Goal: Task Accomplishment & Management: Use online tool/utility

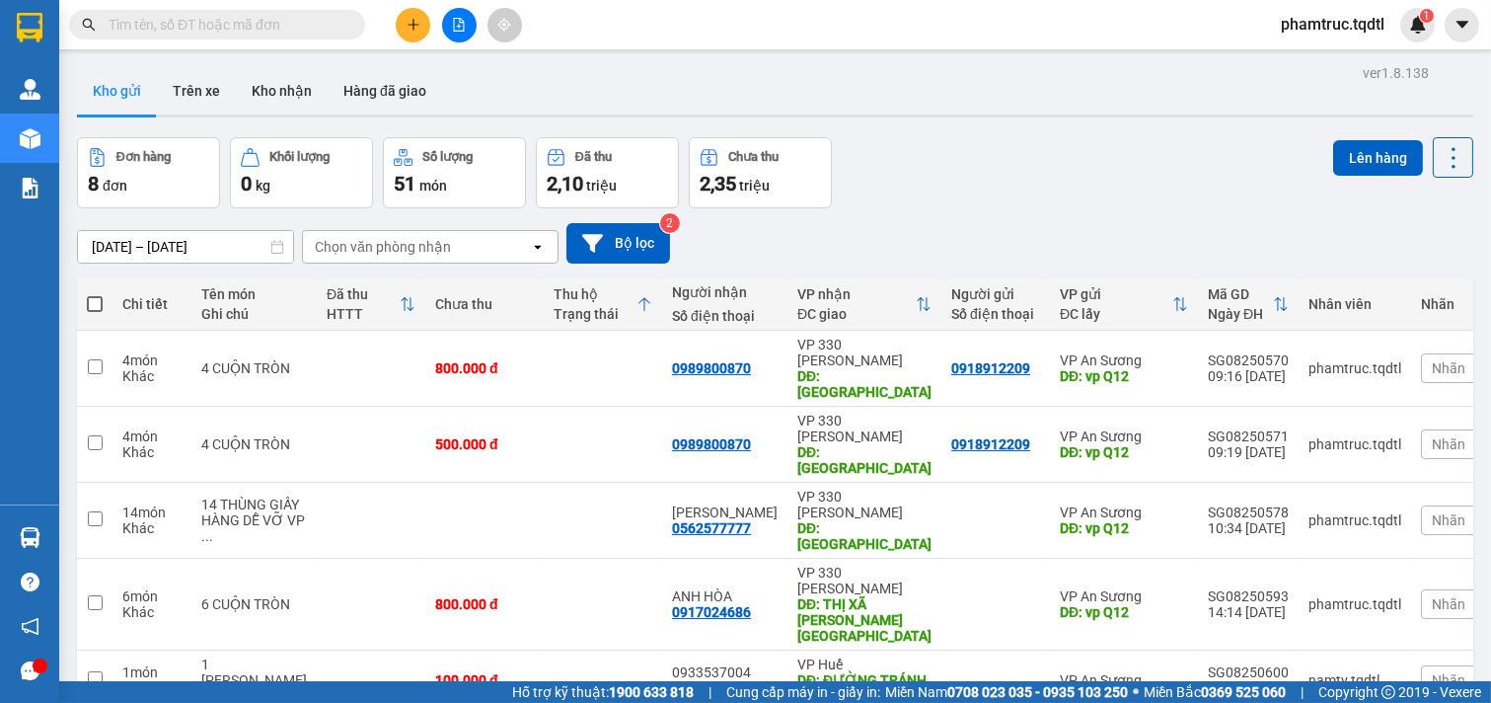
click at [168, 257] on div "ver 1.8.138 Kho gửi Trên xe Kho nhận Hàng đã giao Đơn hàng 8 đơn Khối lượng 0 k…" at bounding box center [775, 510] width 1412 height 903
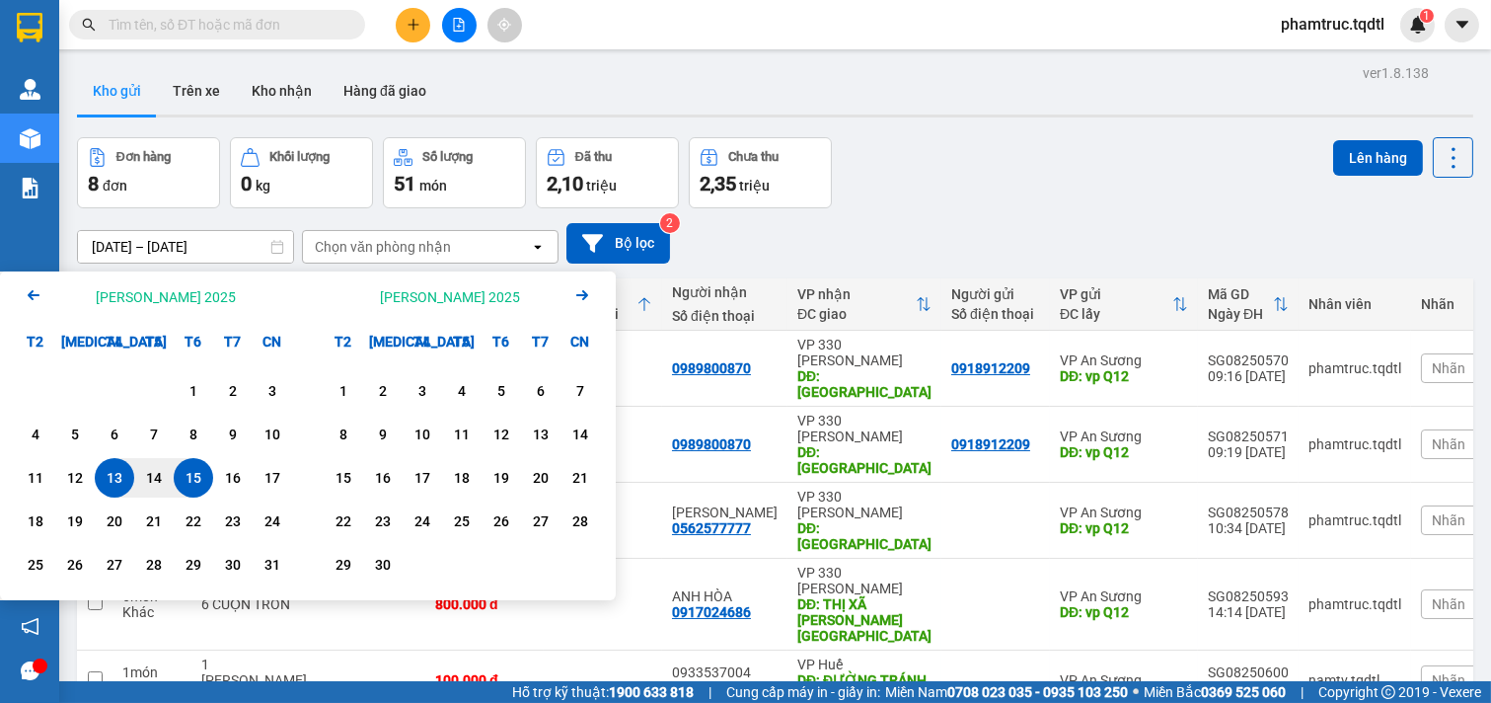
click at [197, 470] on div "15" at bounding box center [194, 478] width 28 height 24
type input "[DATE] – [DATE]"
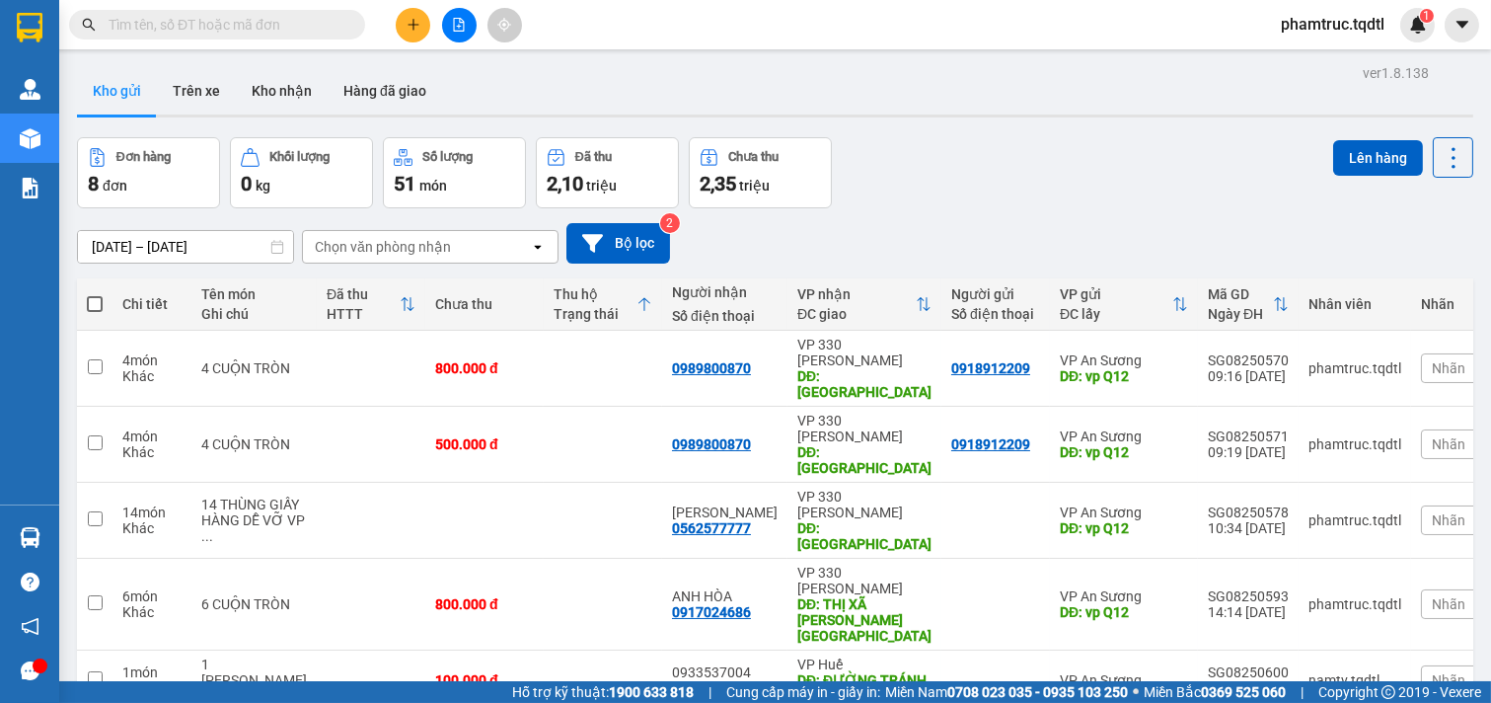
click at [457, 25] on icon "file-add" at bounding box center [459, 25] width 14 height 14
click at [251, 18] on input "text" at bounding box center [225, 25] width 233 height 22
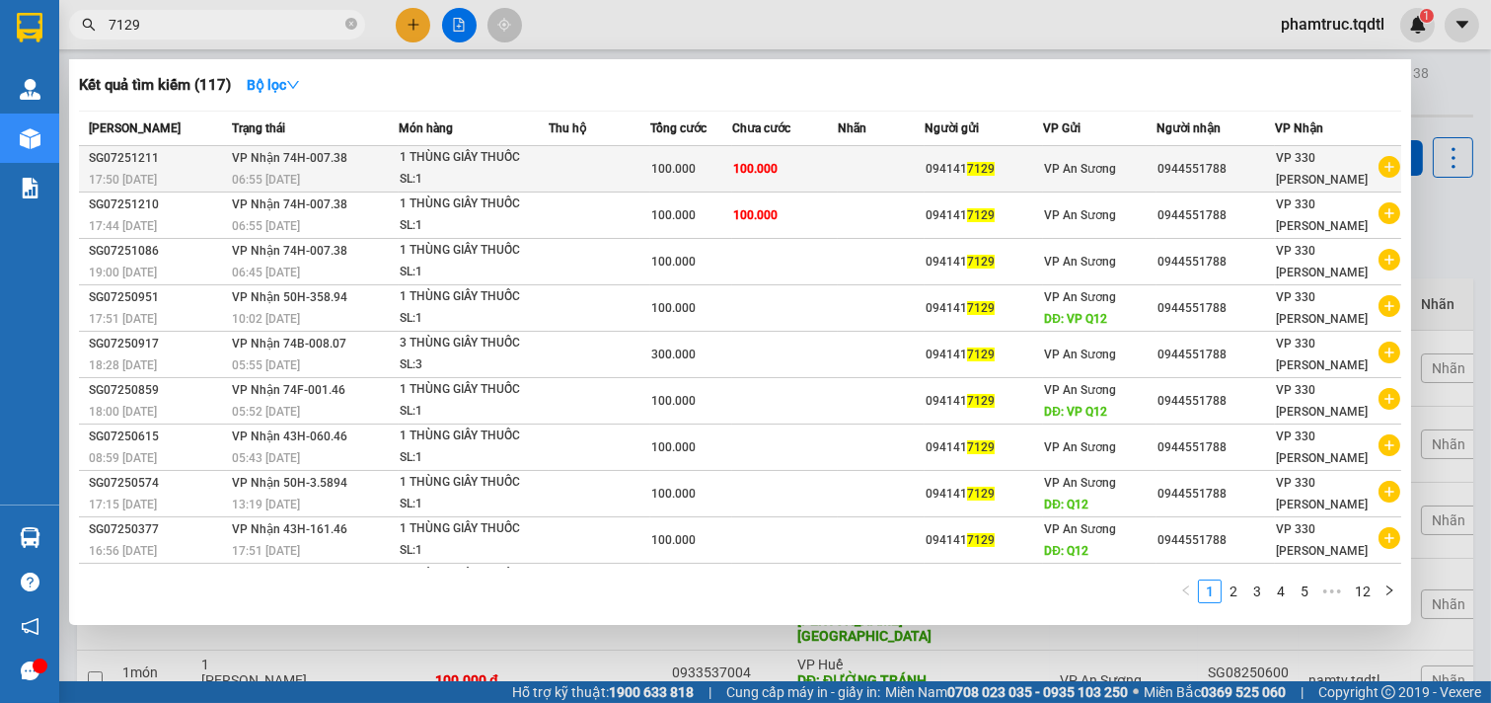
scroll to position [44, 0]
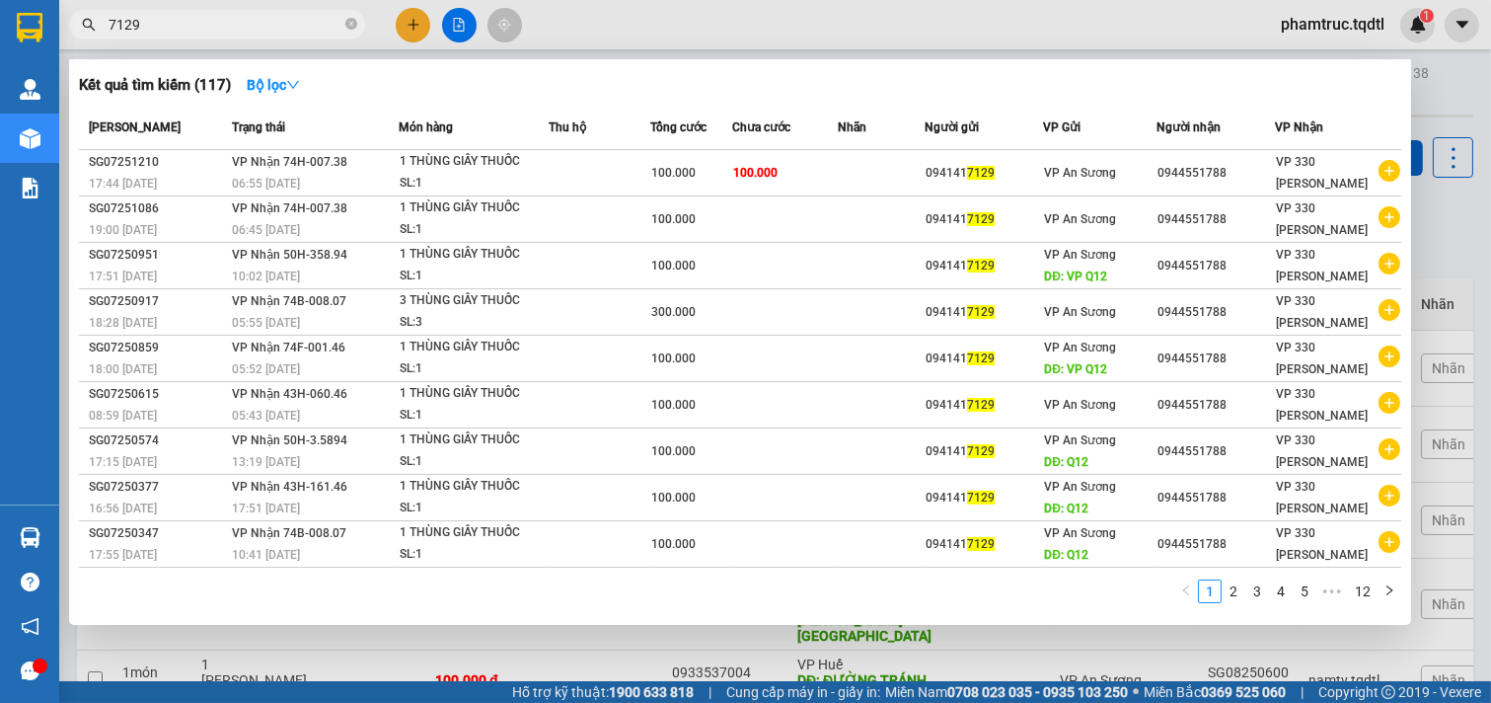
type input "7129"
click at [1443, 81] on div at bounding box center [745, 351] width 1491 height 703
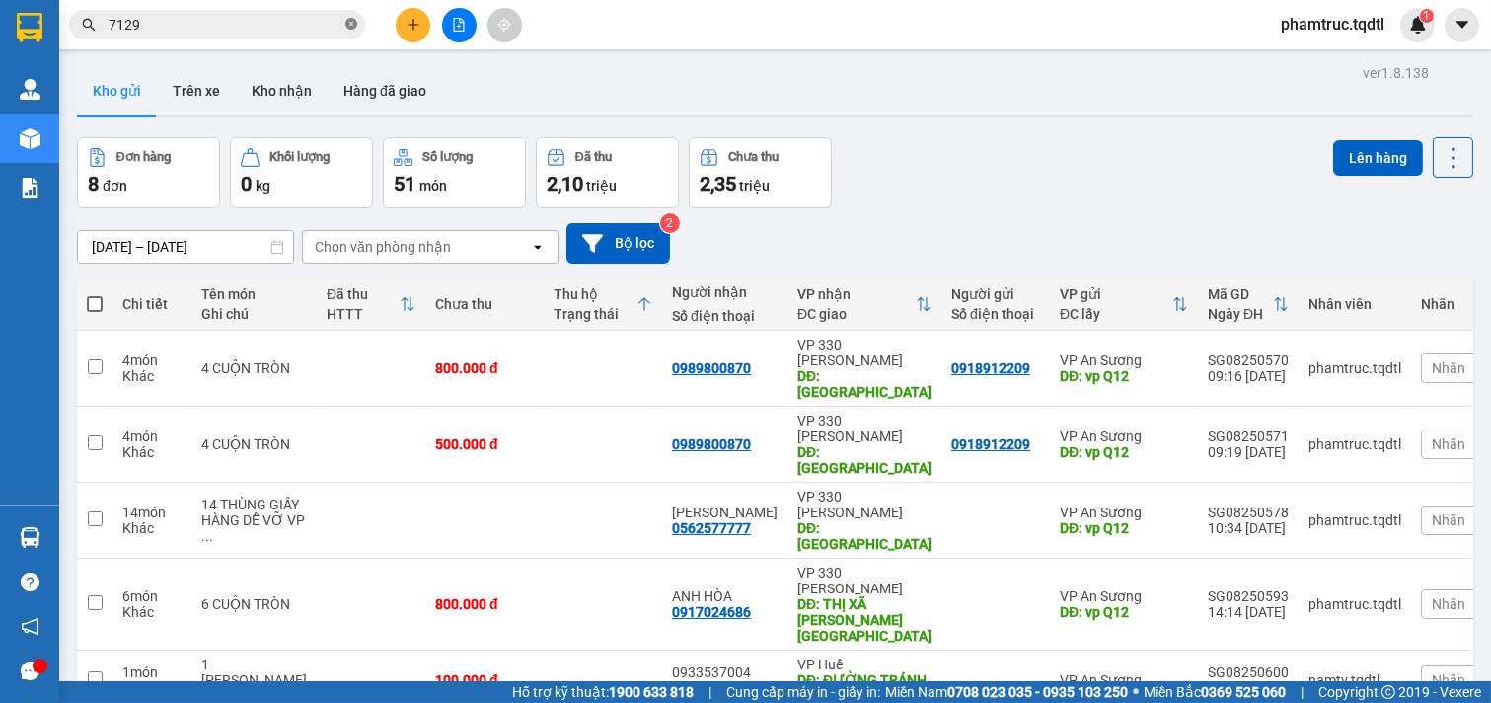
click at [355, 22] on icon "close-circle" at bounding box center [351, 24] width 12 height 12
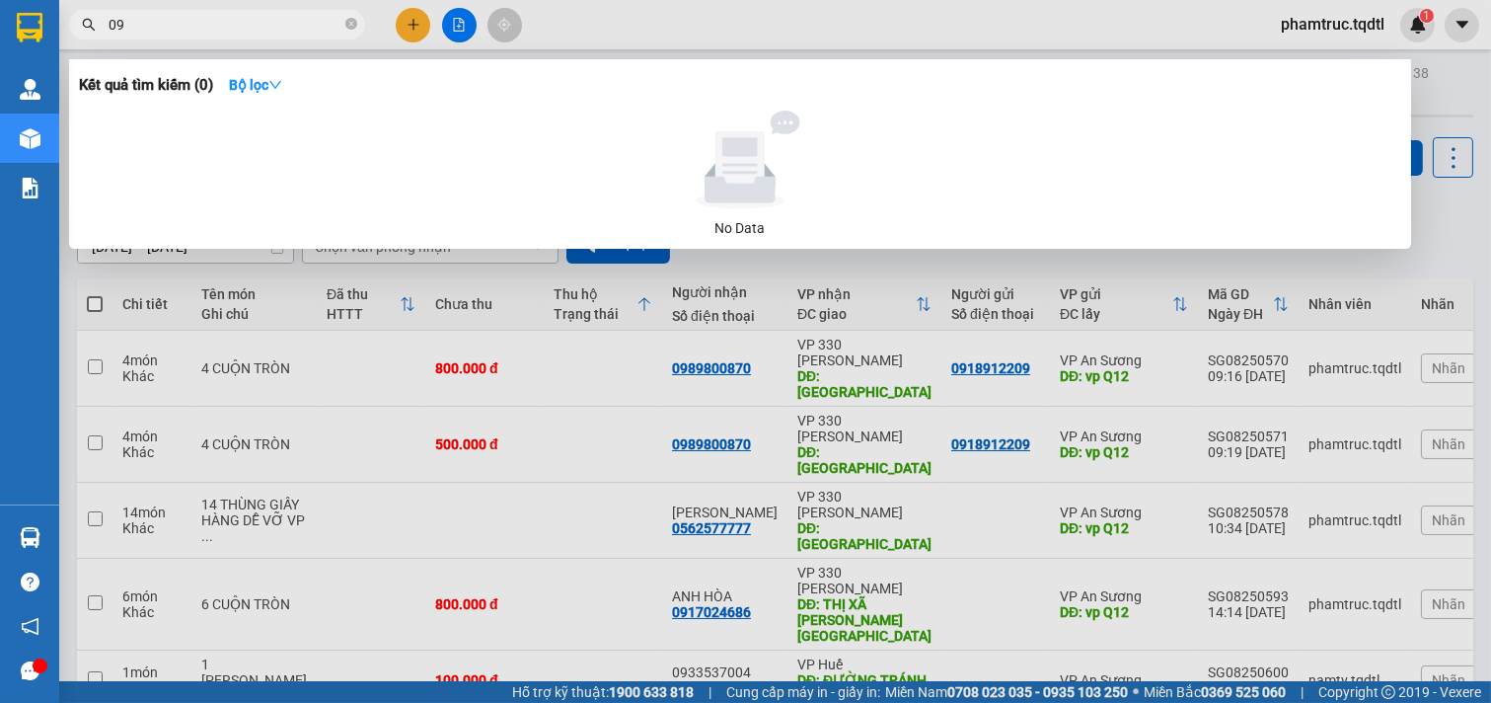
type input "0"
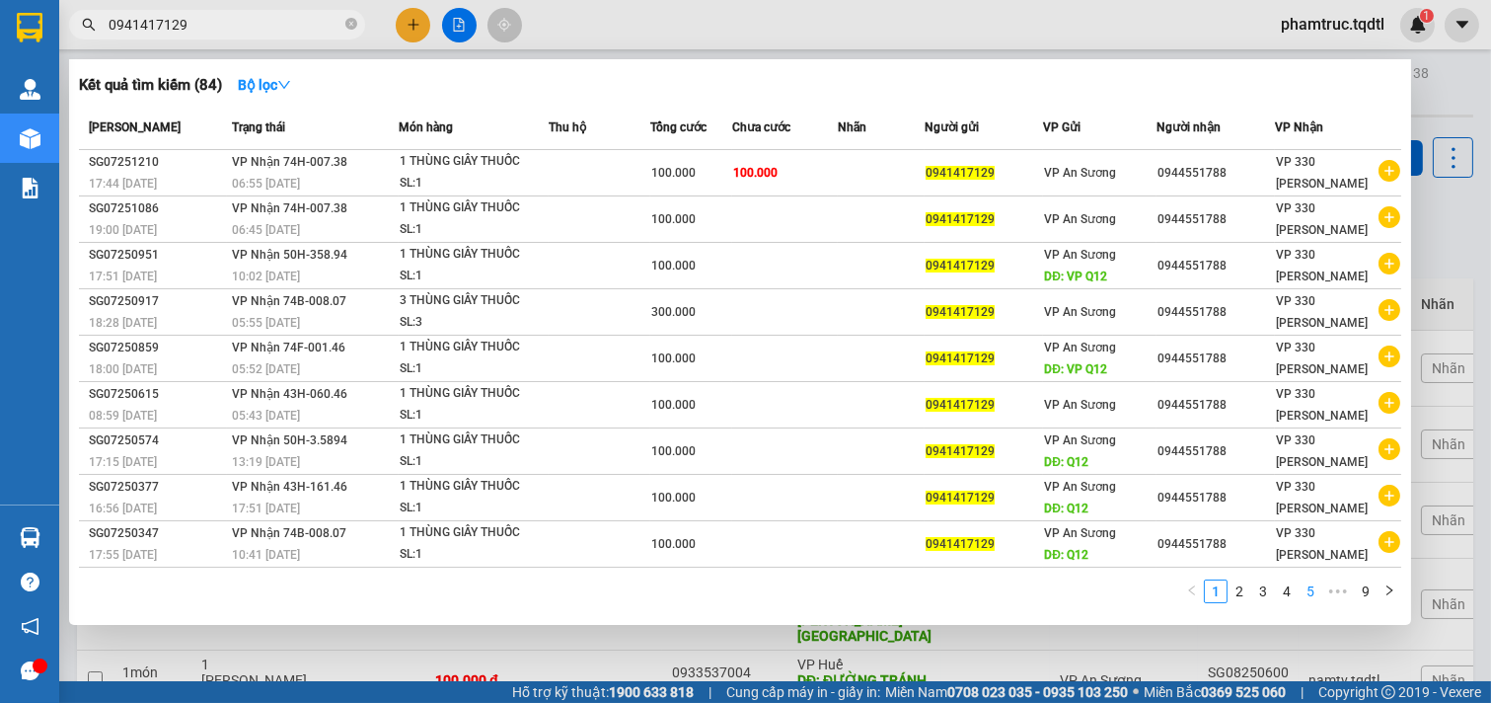
type input "0941417129"
click at [1308, 592] on link "5" at bounding box center [1311, 591] width 22 height 22
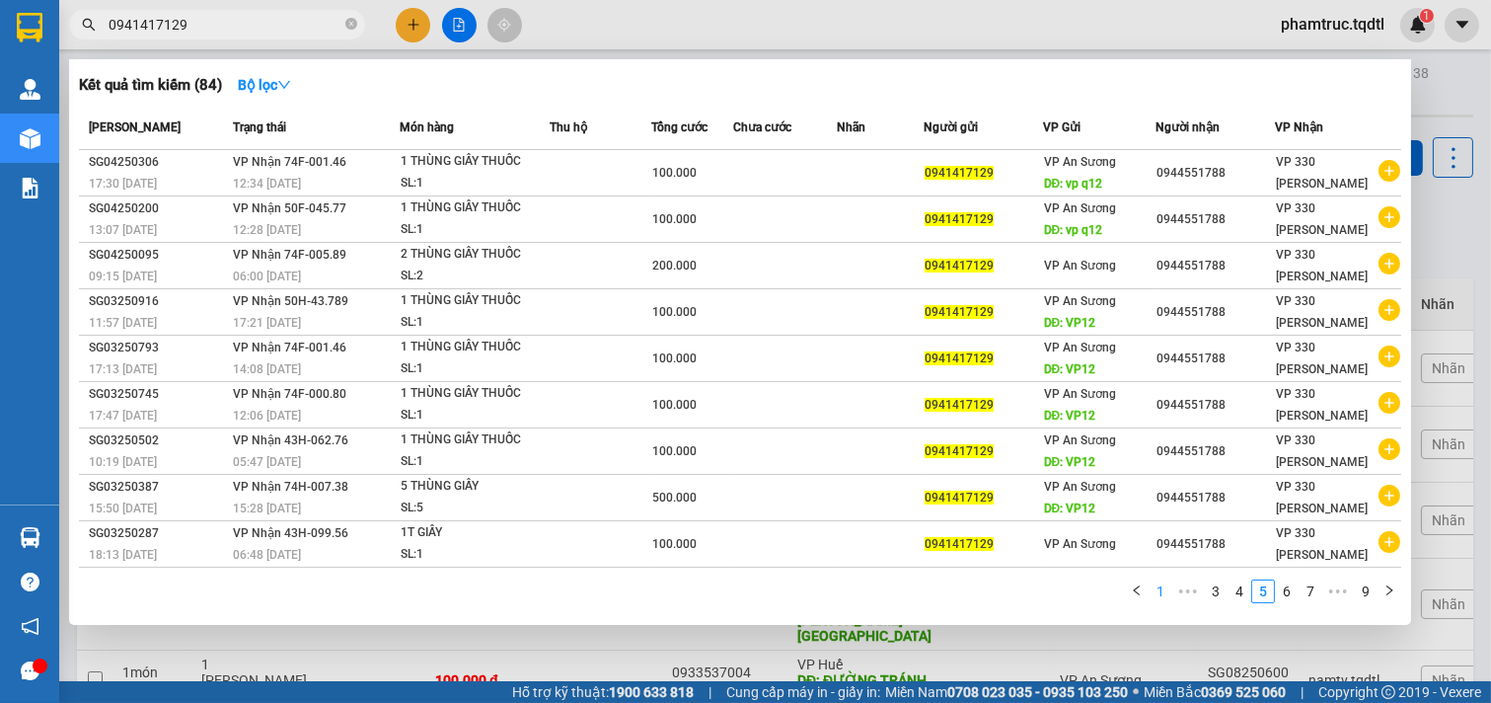
click at [1153, 585] on link "1" at bounding box center [1161, 591] width 22 height 22
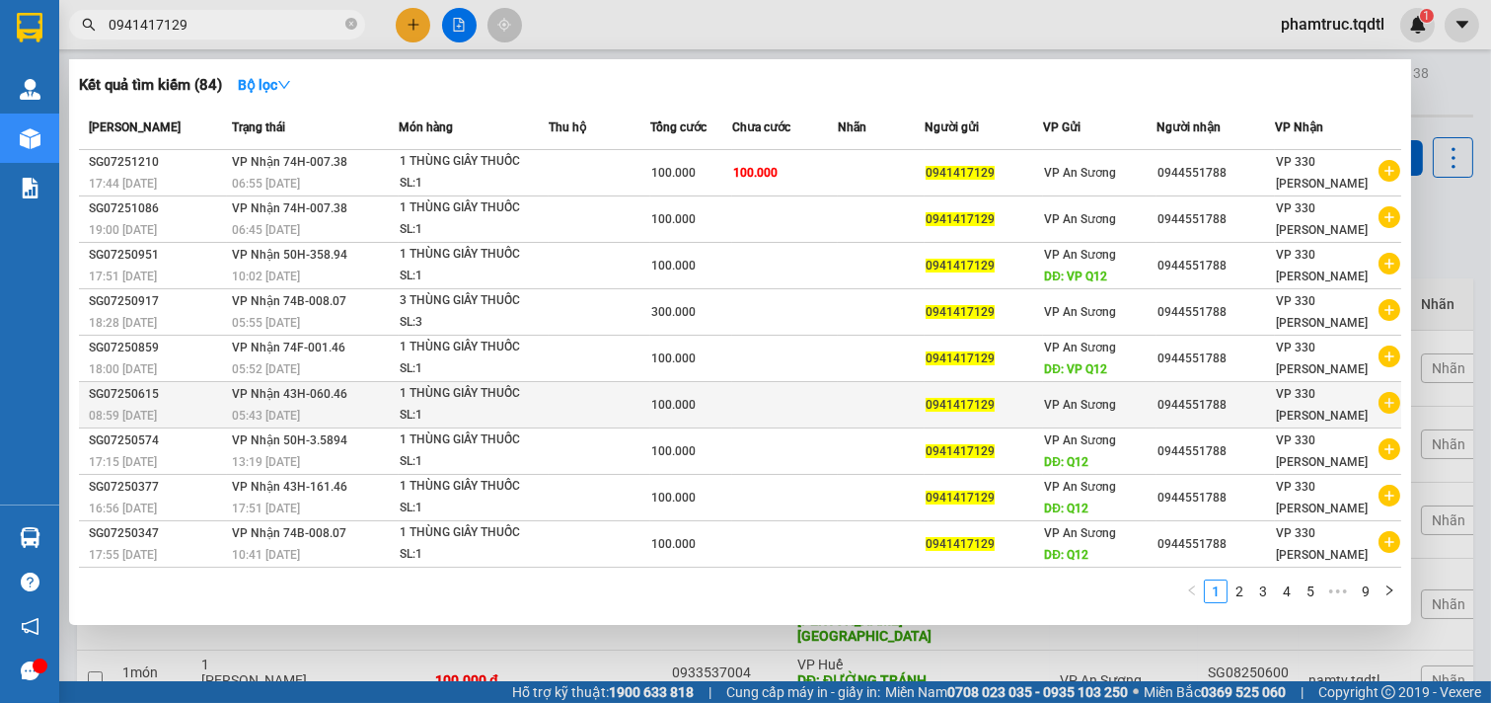
scroll to position [0, 0]
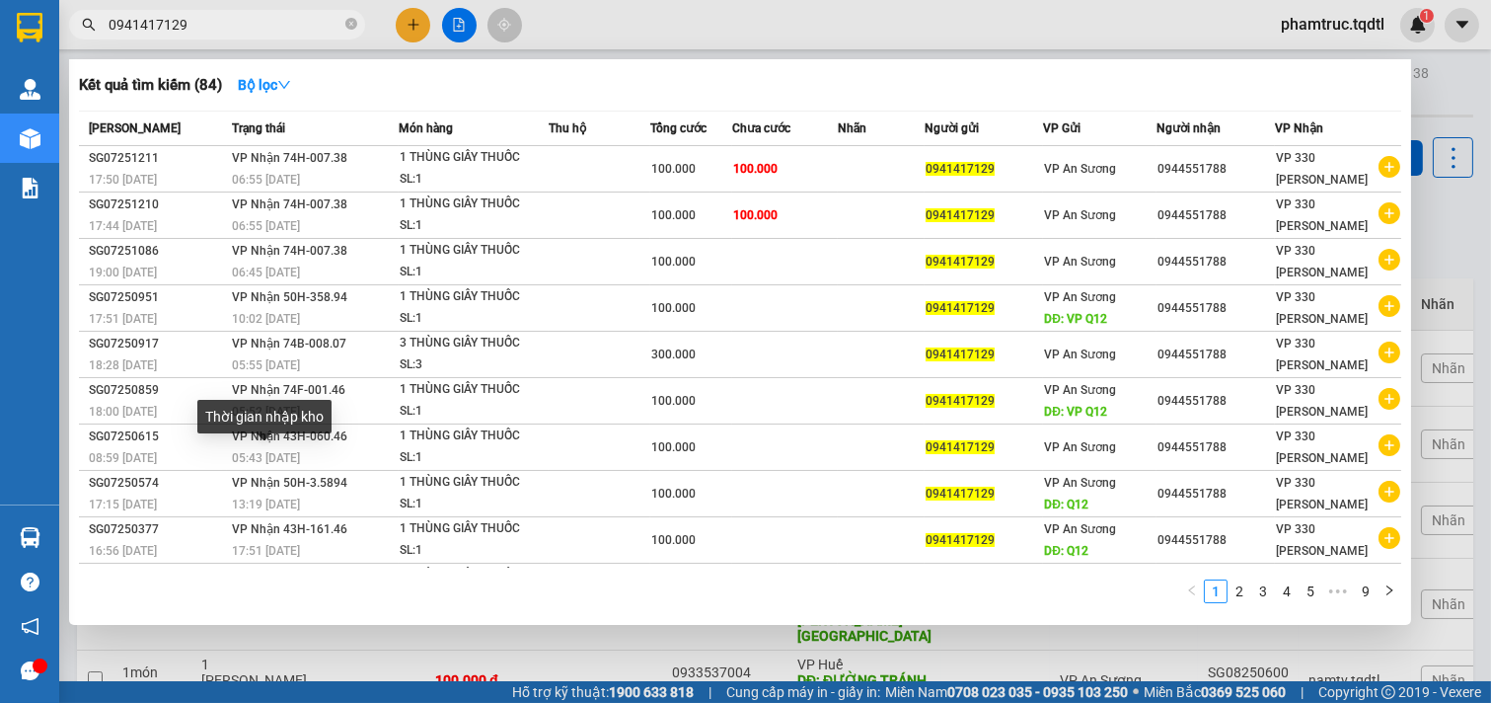
drag, startPoint x: 299, startPoint y: 459, endPoint x: 1010, endPoint y: 94, distance: 799.0
click at [1010, 94] on div "Kết quả tìm kiếm ( 84 ) Bộ lọc" at bounding box center [740, 85] width 1323 height 32
click at [1423, 82] on div at bounding box center [745, 351] width 1491 height 703
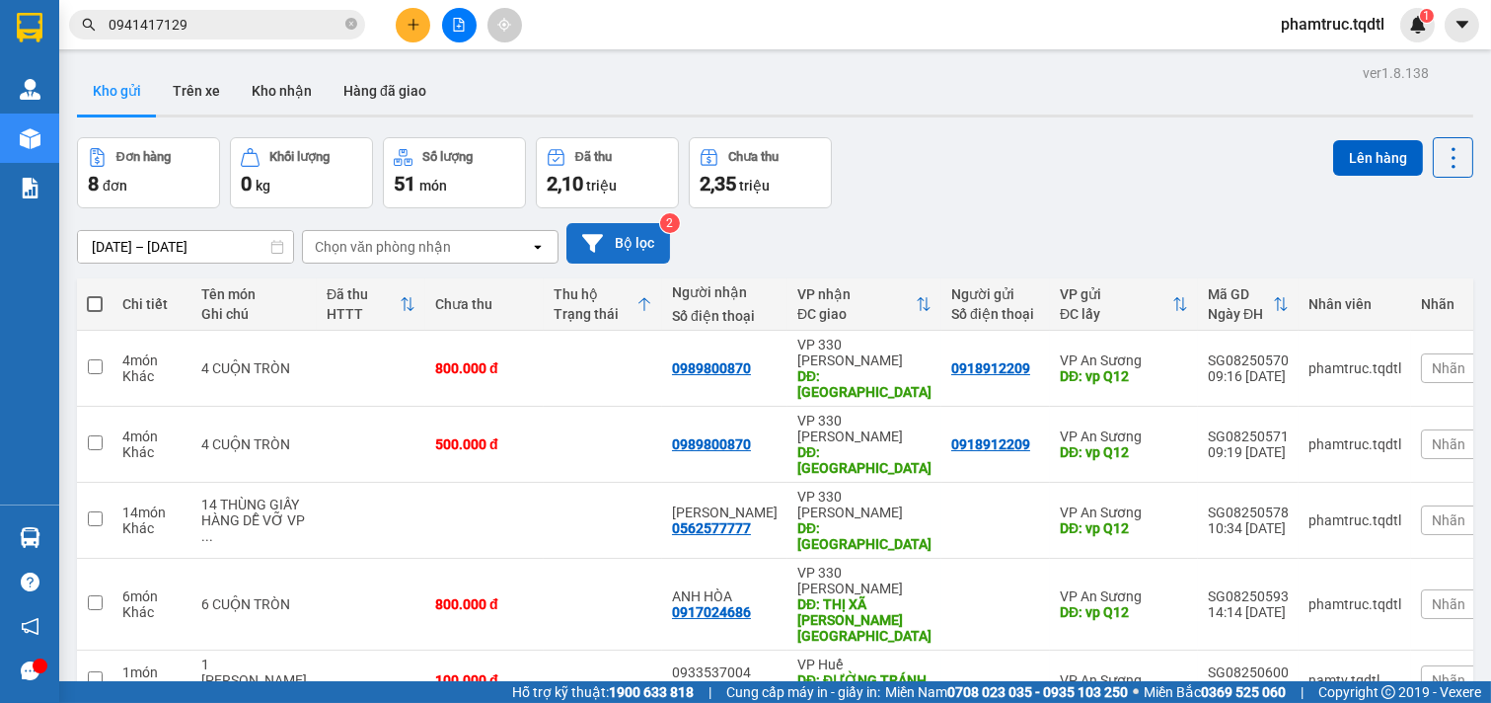
click at [612, 247] on button "Bộ lọc" at bounding box center [619, 243] width 104 height 40
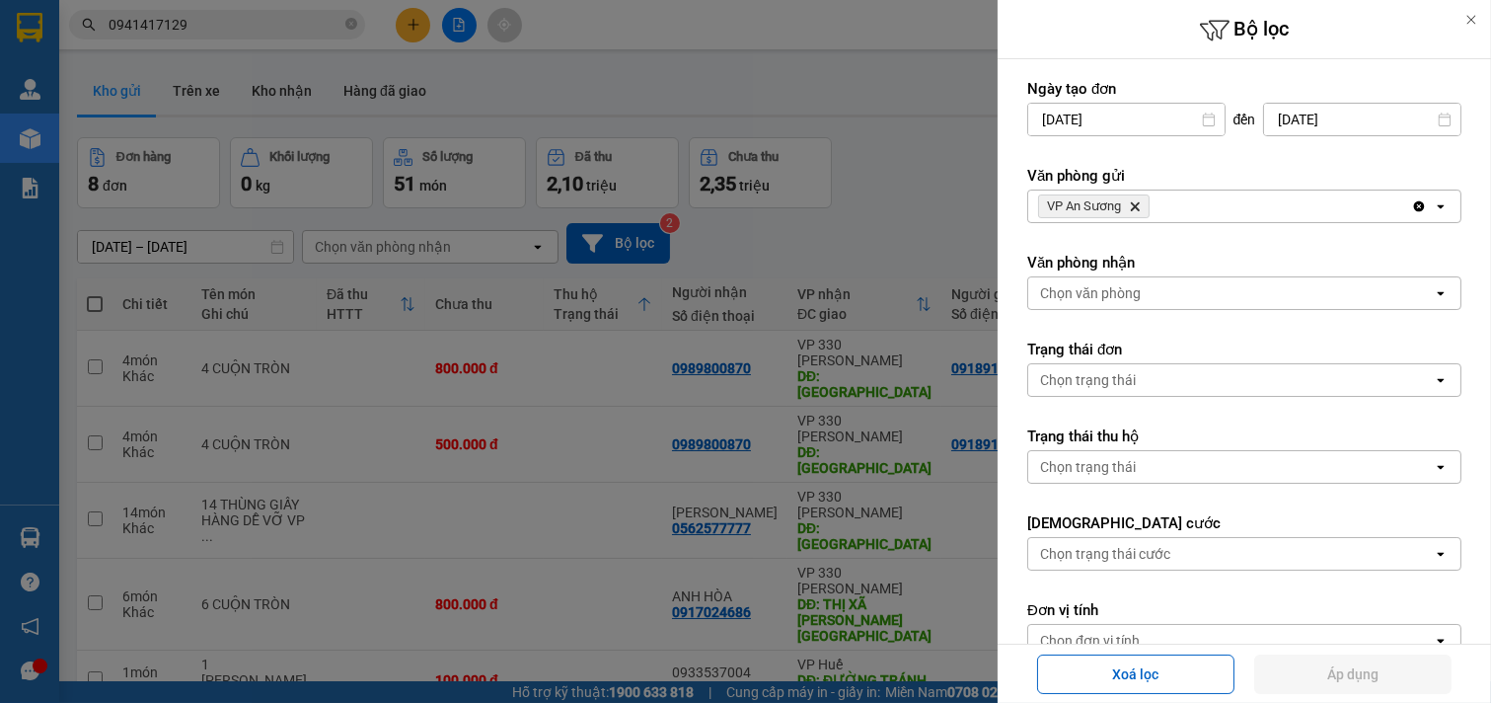
click at [952, 190] on div at bounding box center [745, 351] width 1491 height 703
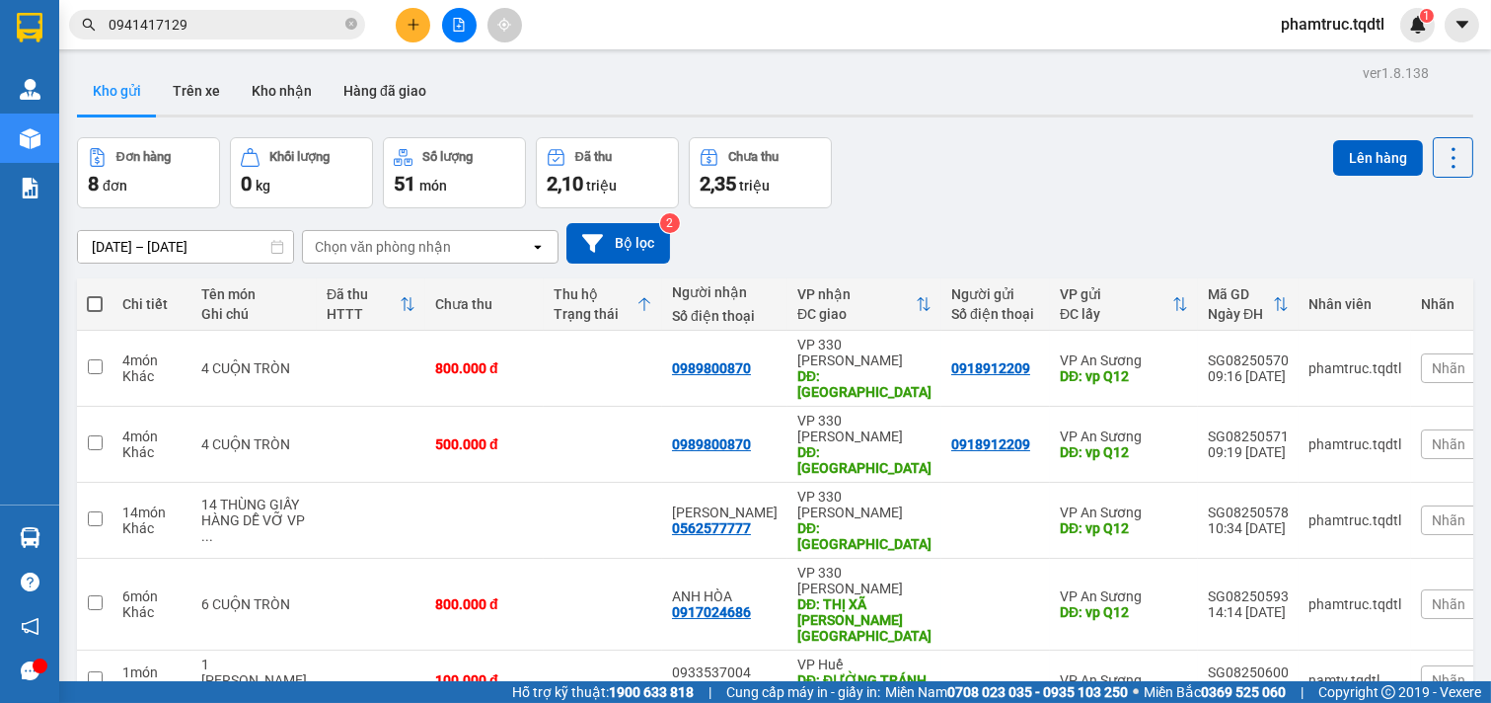
click at [250, 249] on input "[DATE] – [DATE]" at bounding box center [185, 247] width 215 height 32
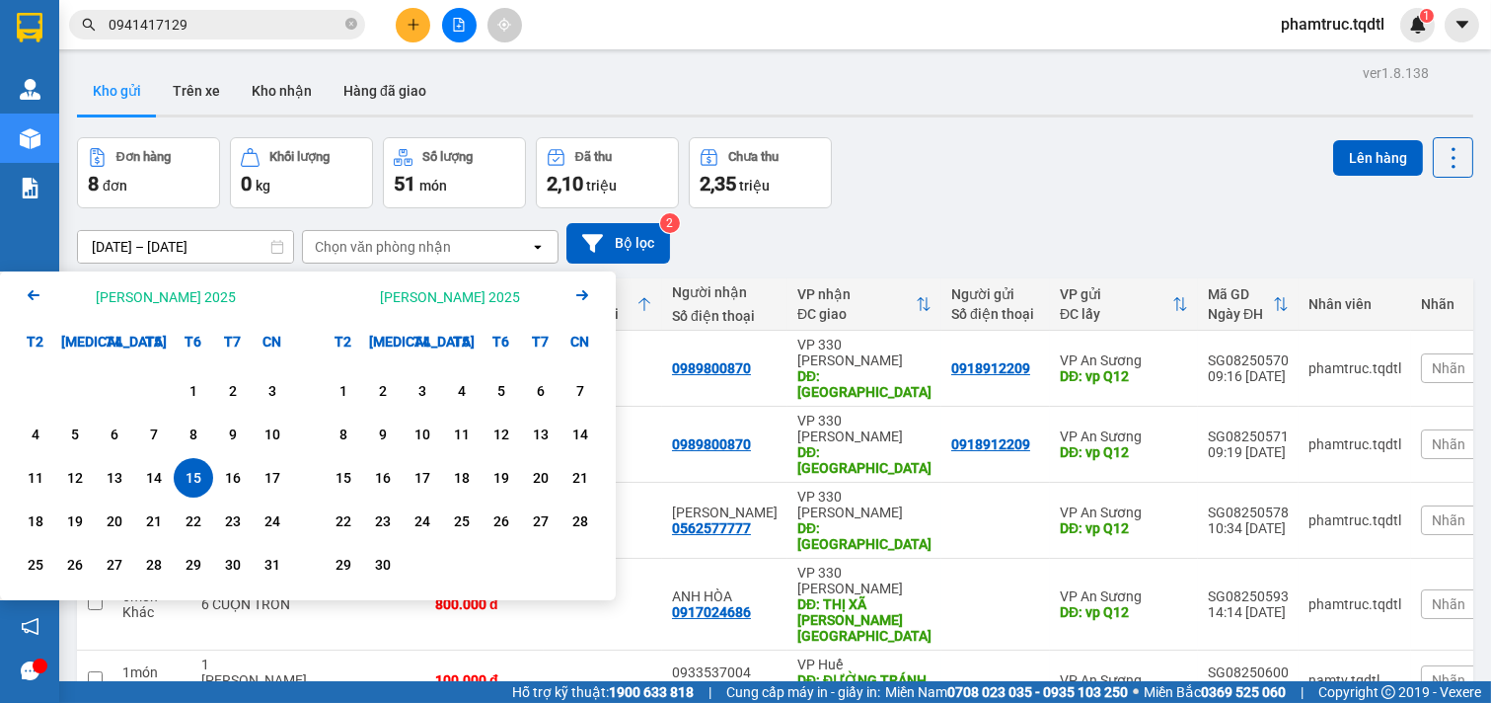
click at [195, 465] on div "15" at bounding box center [193, 477] width 39 height 39
type input "[DATE] – [DATE]"
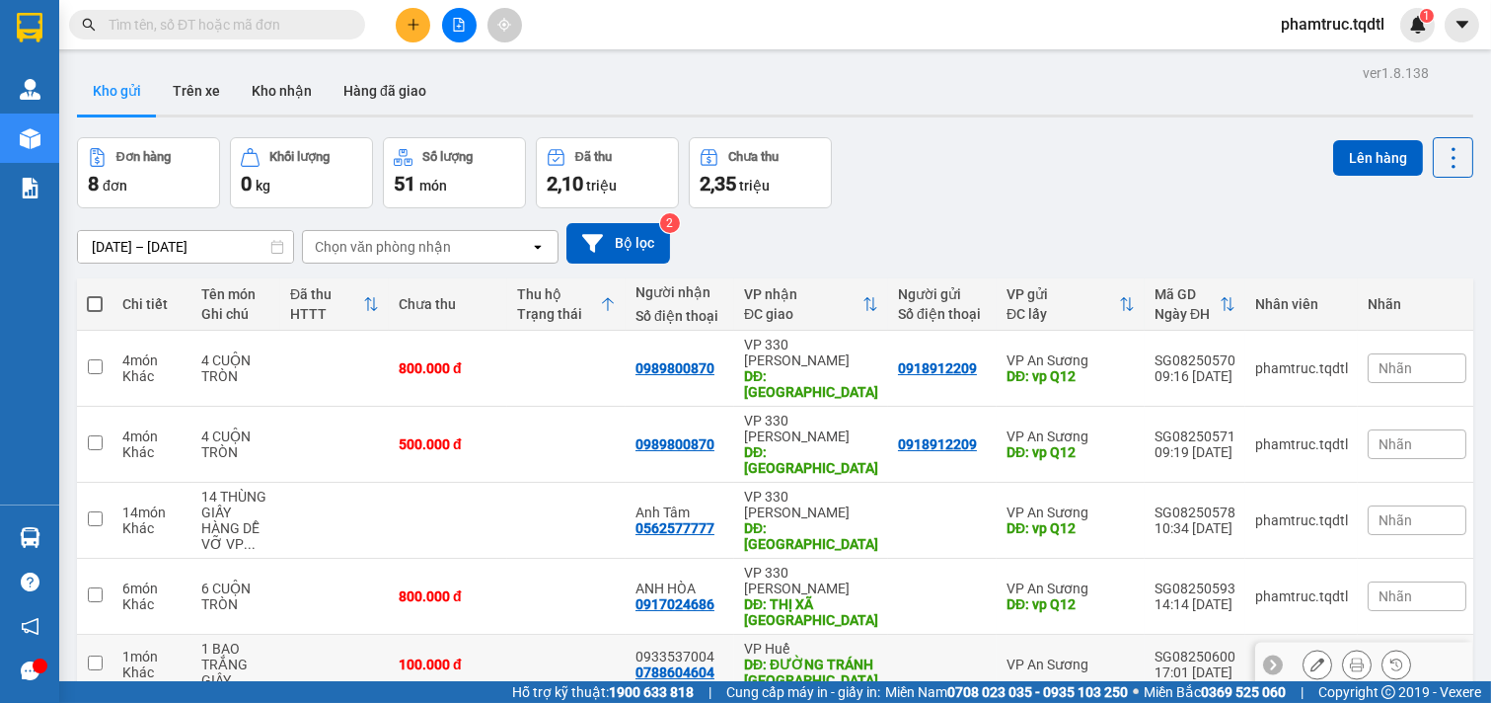
scroll to position [190, 0]
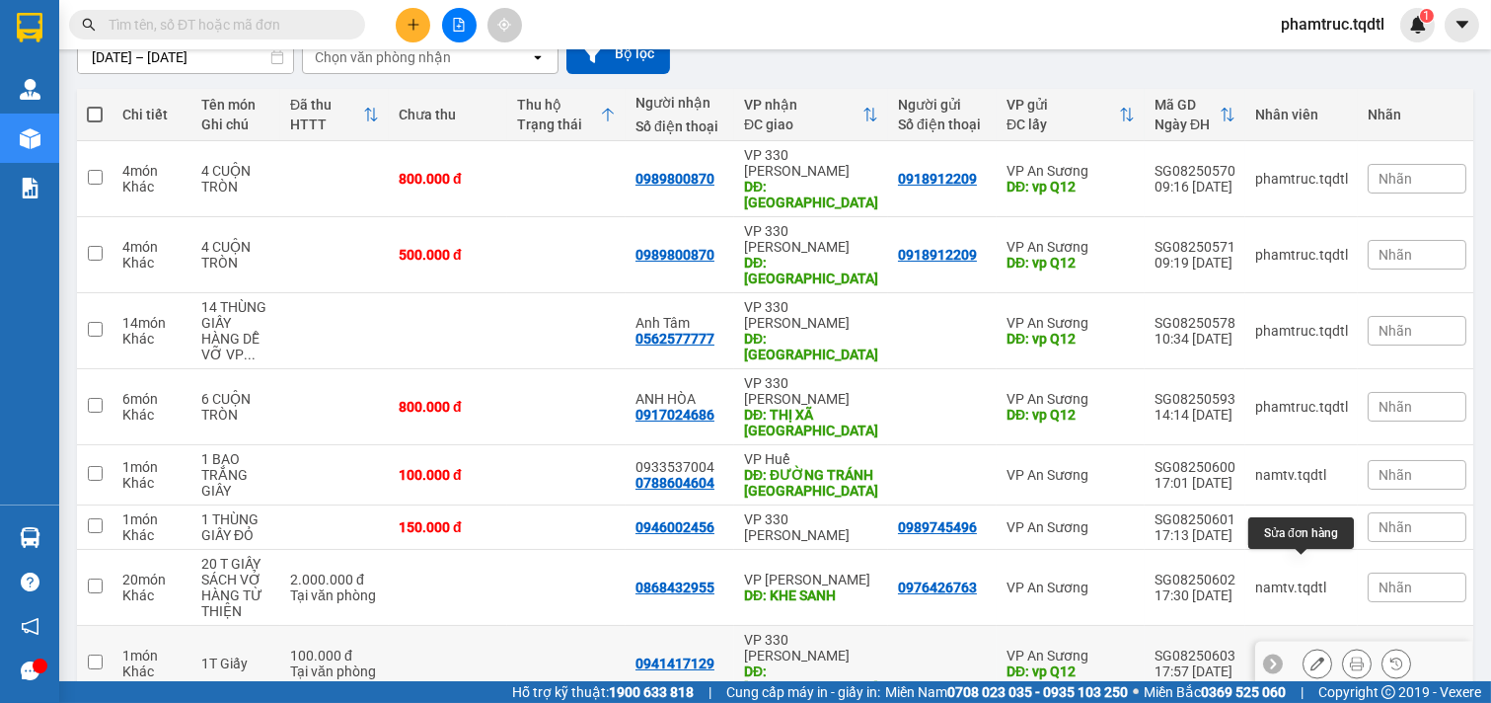
click at [1313, 648] on div at bounding box center [1318, 663] width 30 height 30
click at [1311, 656] on icon at bounding box center [1318, 663] width 14 height 14
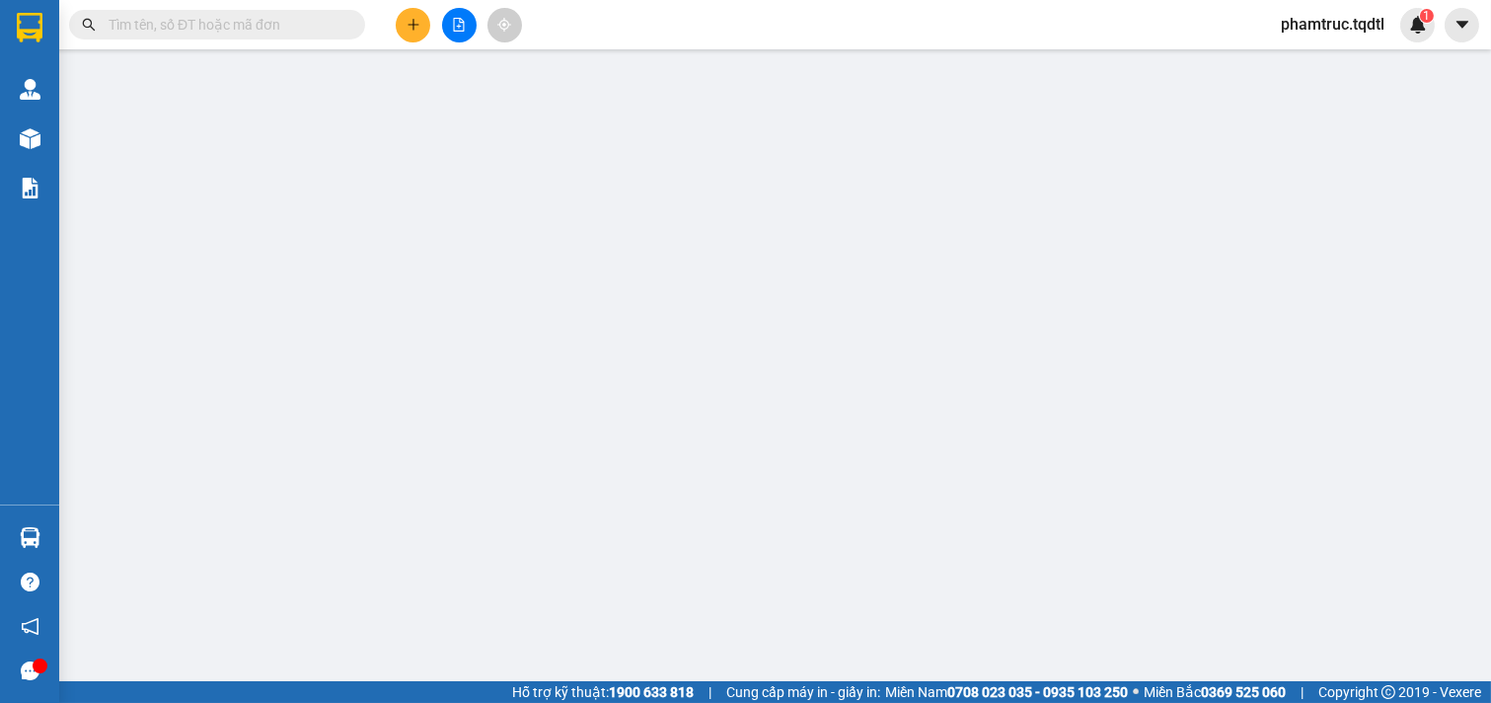
type input "vp Q12"
type input "0941417129"
type input "[GEOGRAPHIC_DATA]"
type input "100.000"
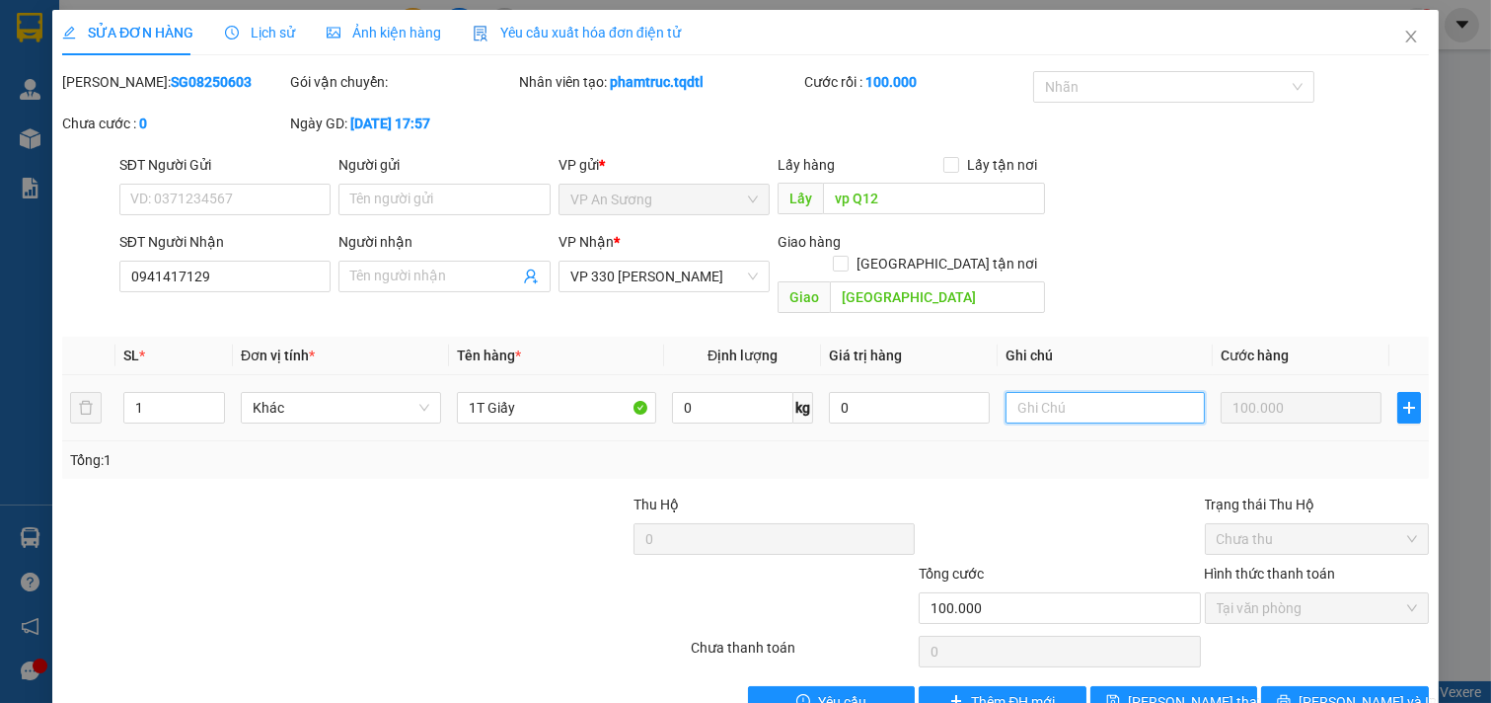
click at [1067, 392] on input "text" at bounding box center [1106, 408] width 200 height 32
type input "D"
type input "ĐTT ( ACB LOC PHAT 000308802 ) 17:58"
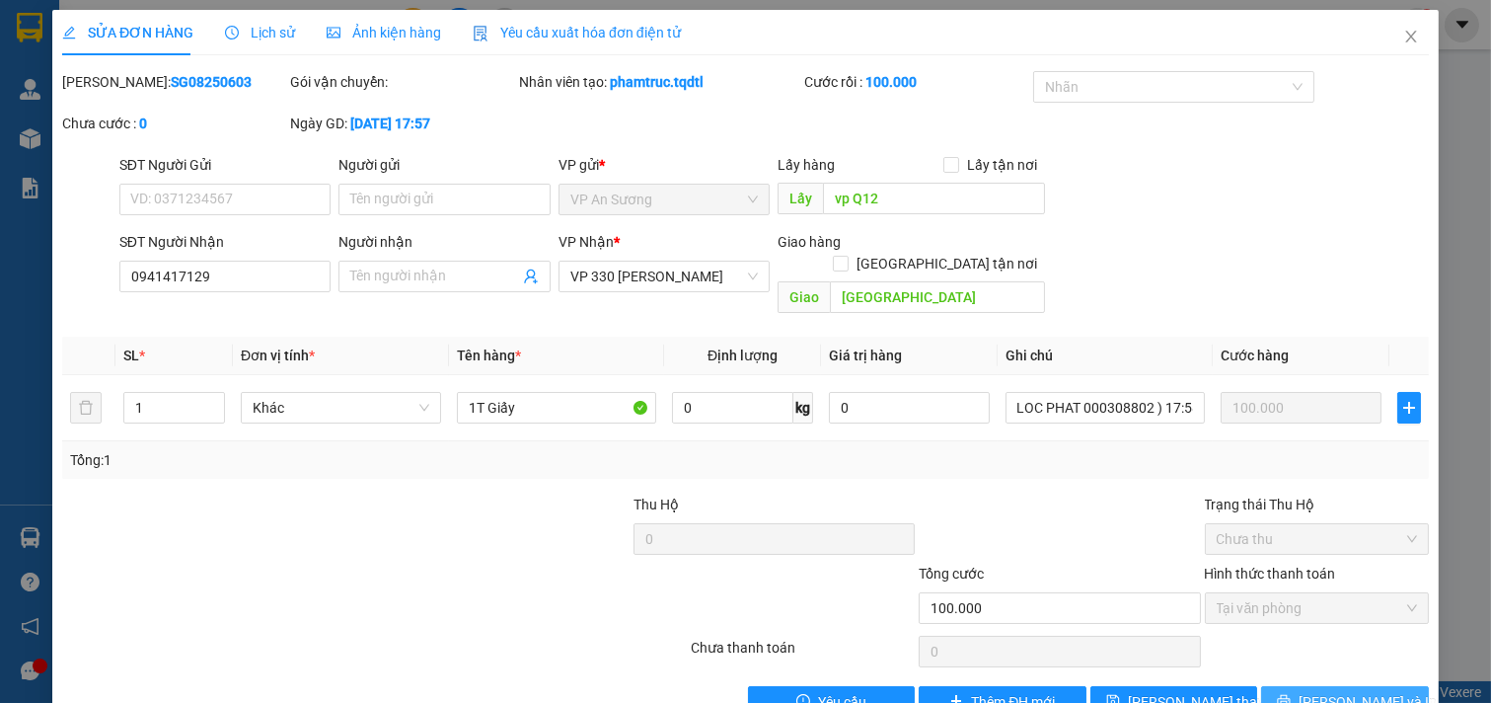
click at [1331, 664] on span "[PERSON_NAME] và In" at bounding box center [1368, 702] width 138 height 22
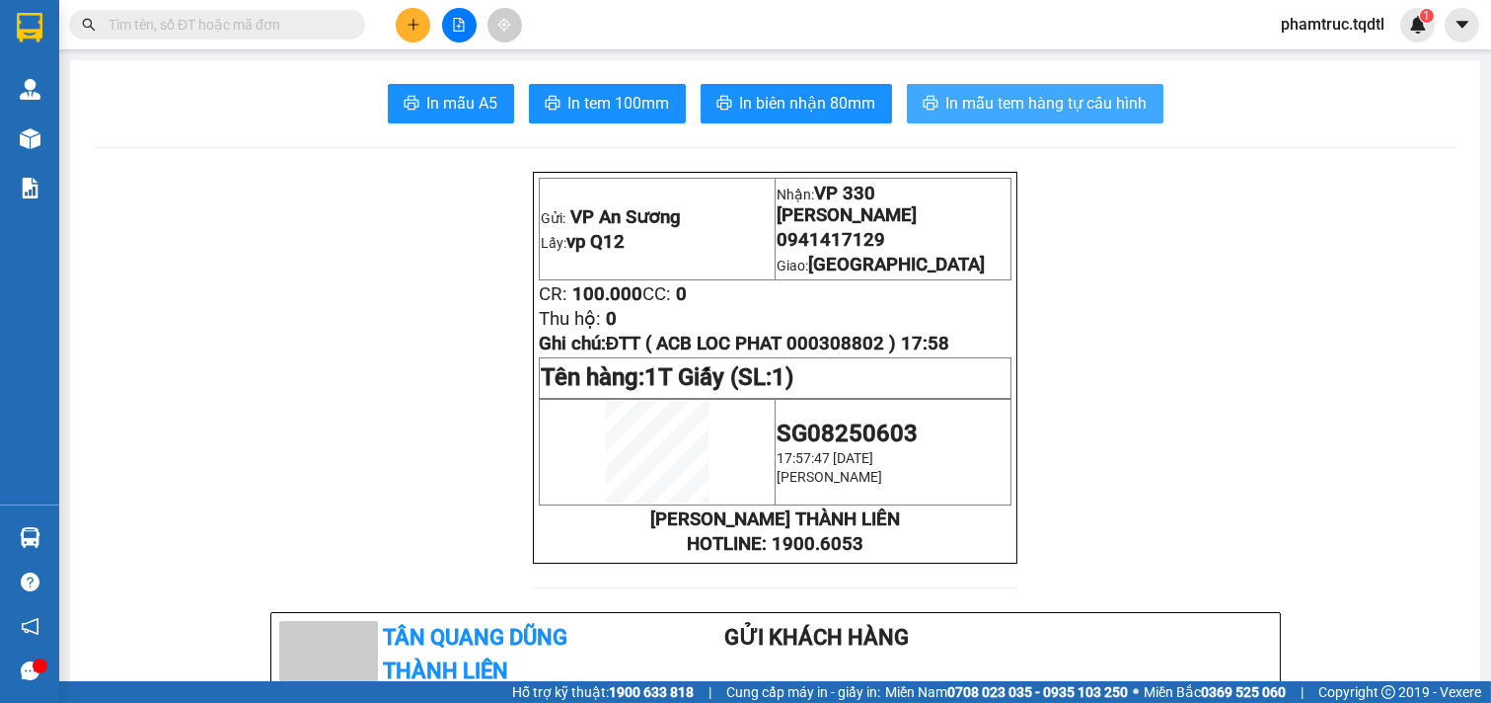
click at [930, 101] on button "In mẫu tem hàng tự cấu hình" at bounding box center [1035, 103] width 257 height 39
